Goal: Find specific page/section: Find specific page/section

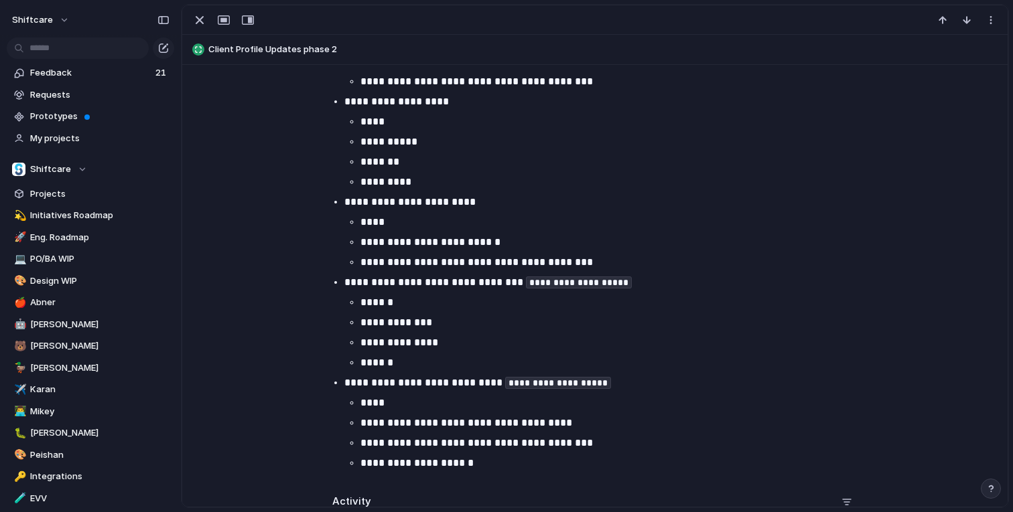
scroll to position [1072, 0]
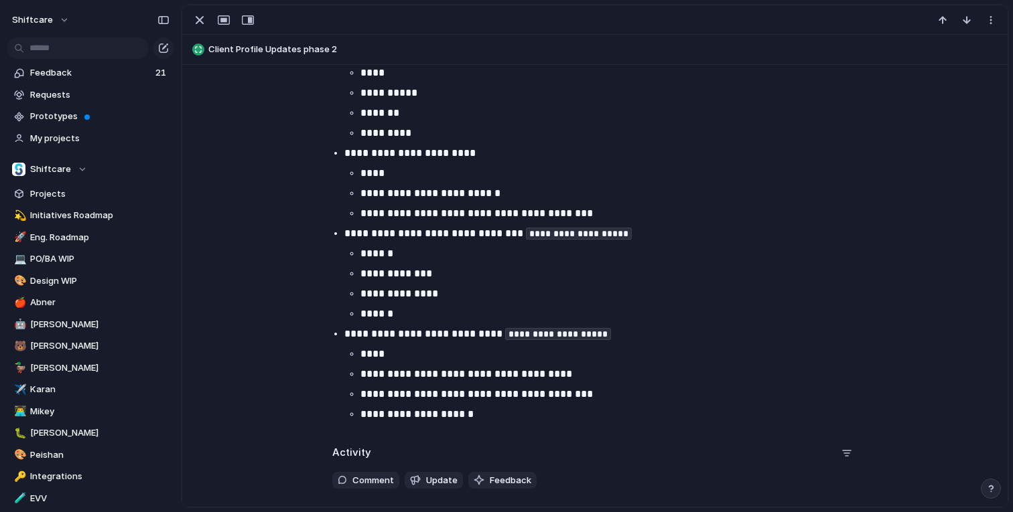
click at [590, 151] on p "**********" at bounding box center [606, 153] width 525 height 16
